Goal: Transaction & Acquisition: Purchase product/service

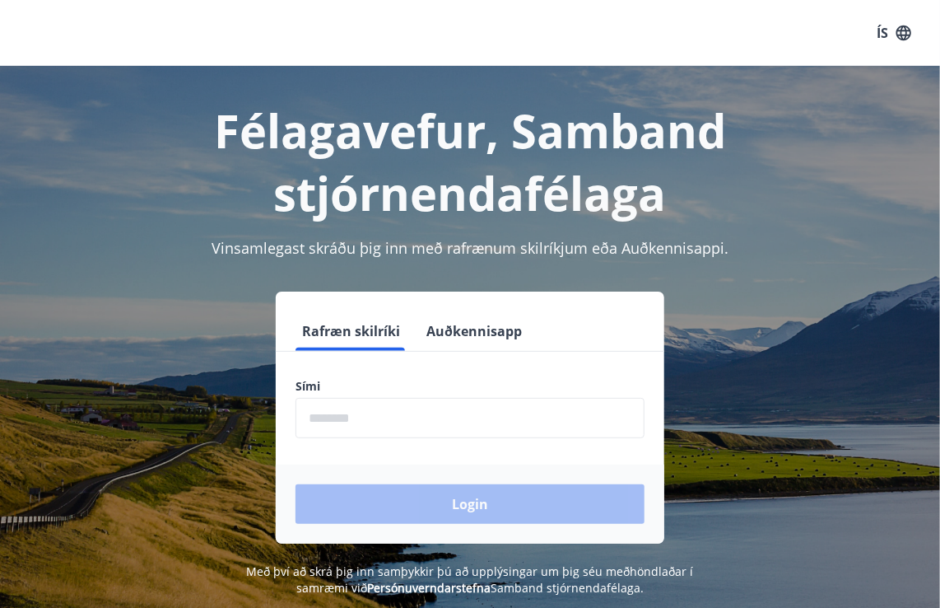
scroll to position [82, 0]
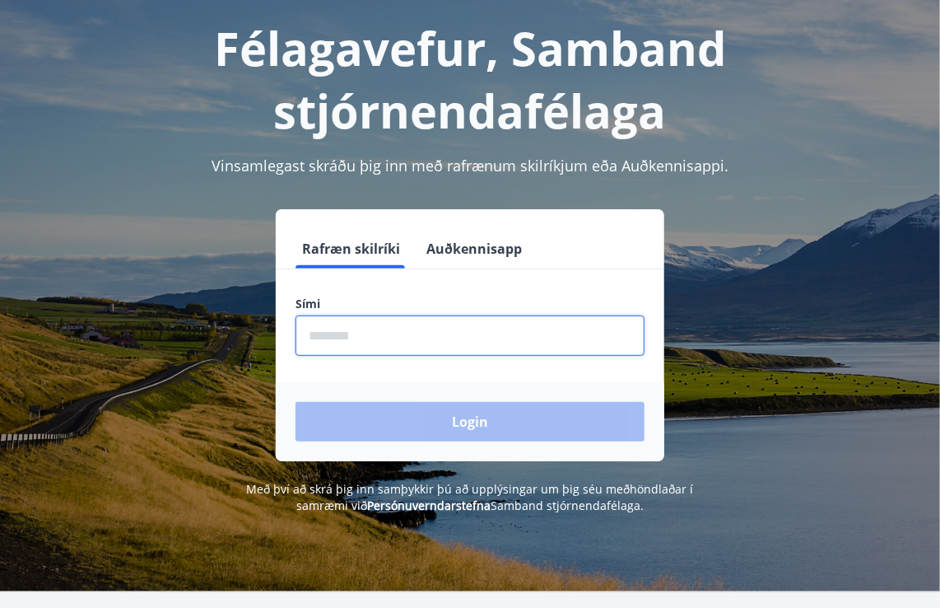
click at [340, 333] on input "phone" at bounding box center [470, 335] width 349 height 40
type input "********"
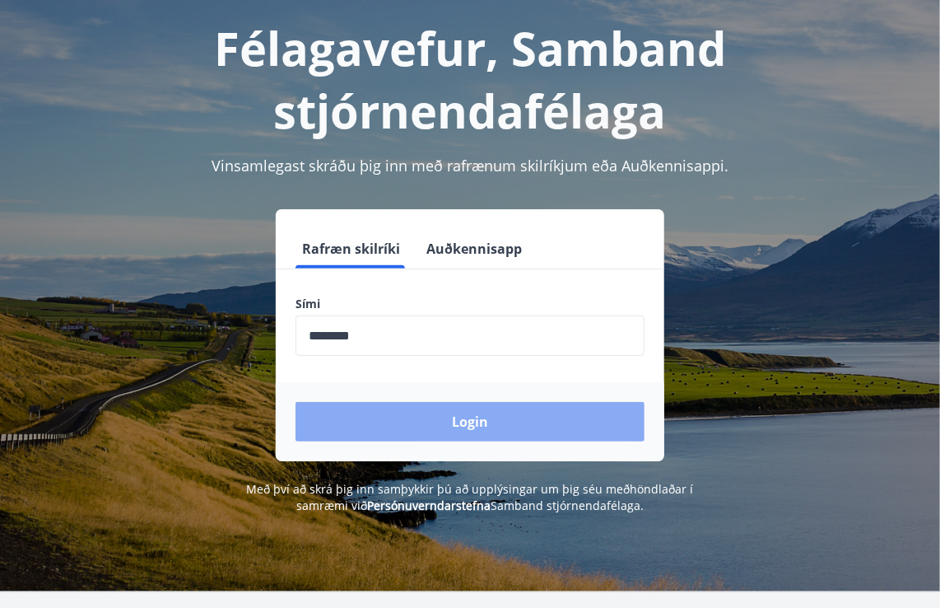
click at [470, 426] on button "Login" at bounding box center [470, 422] width 349 height 40
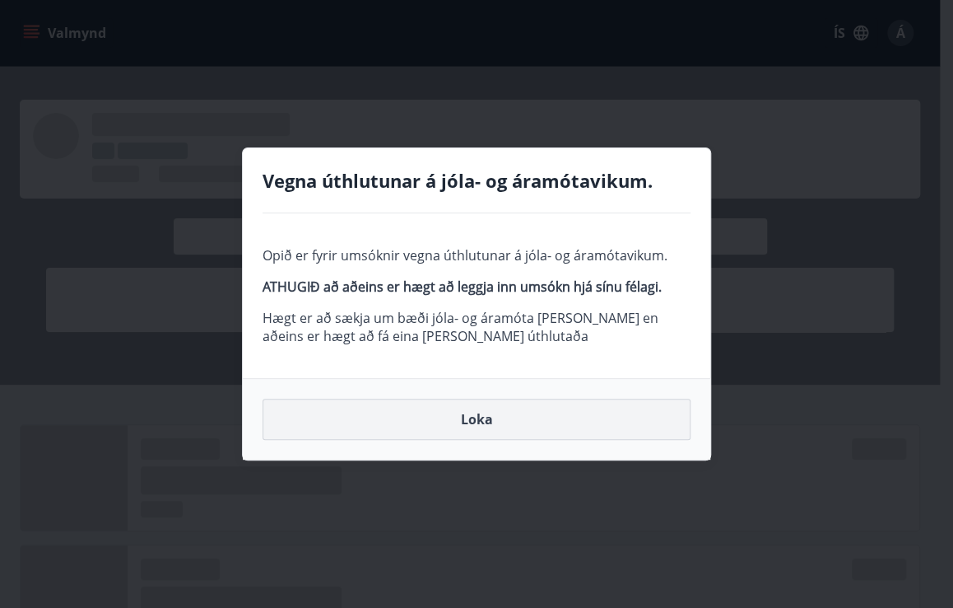
click at [478, 422] on button "Loka" at bounding box center [477, 418] width 428 height 41
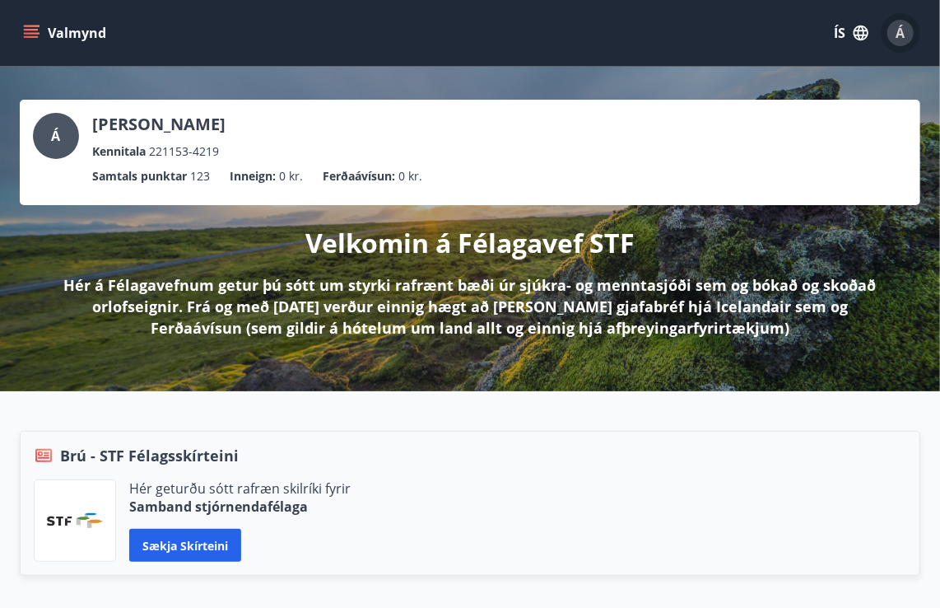
click at [908, 31] on div "Á" at bounding box center [901, 33] width 26 height 26
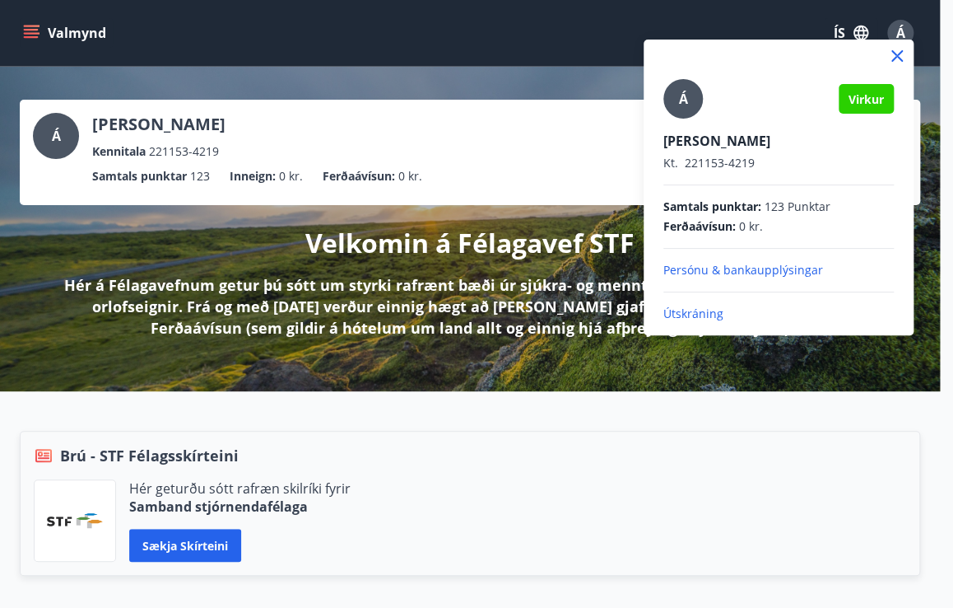
click at [895, 47] on icon at bounding box center [898, 56] width 20 height 20
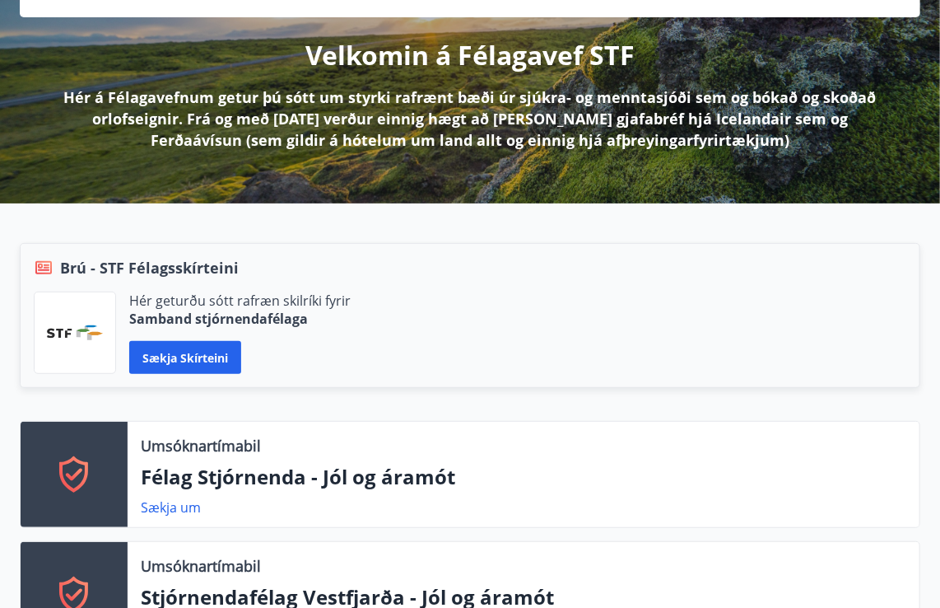
scroll to position [185, 0]
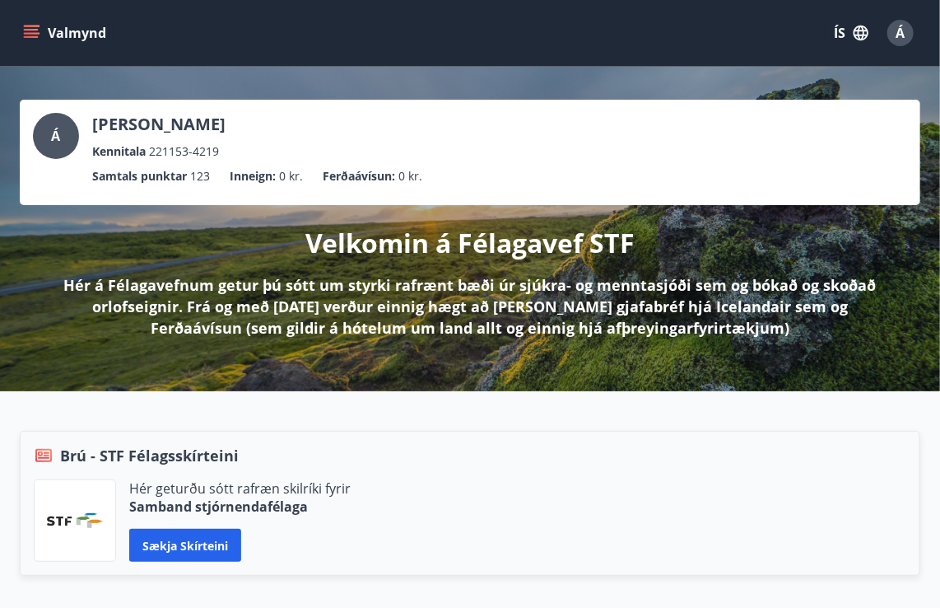
click at [33, 34] on icon "menu" at bounding box center [33, 33] width 18 height 2
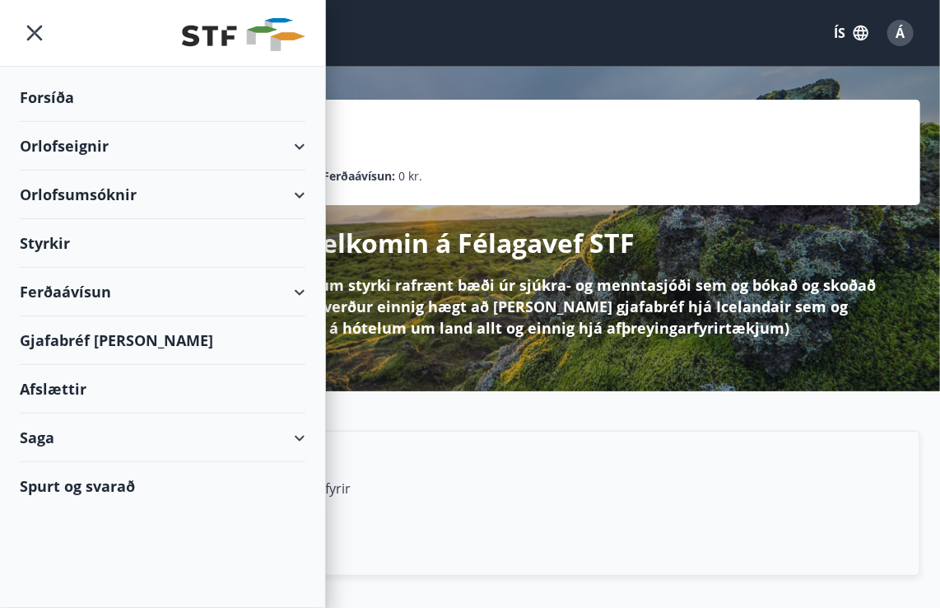
click at [58, 286] on div "Ferðaávísun" at bounding box center [163, 292] width 286 height 49
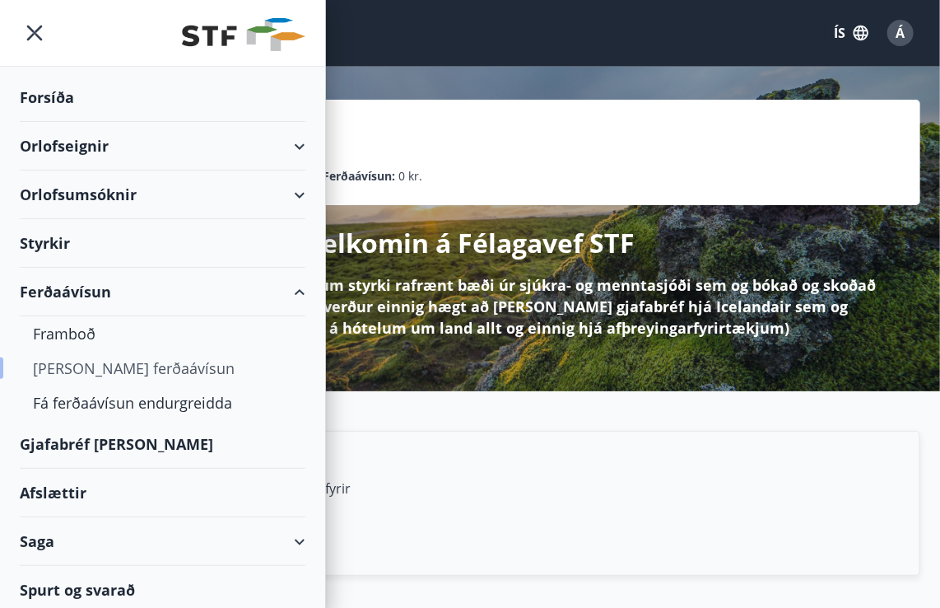
click at [72, 366] on div "Kaupa ferðaávísun" at bounding box center [162, 368] width 259 height 35
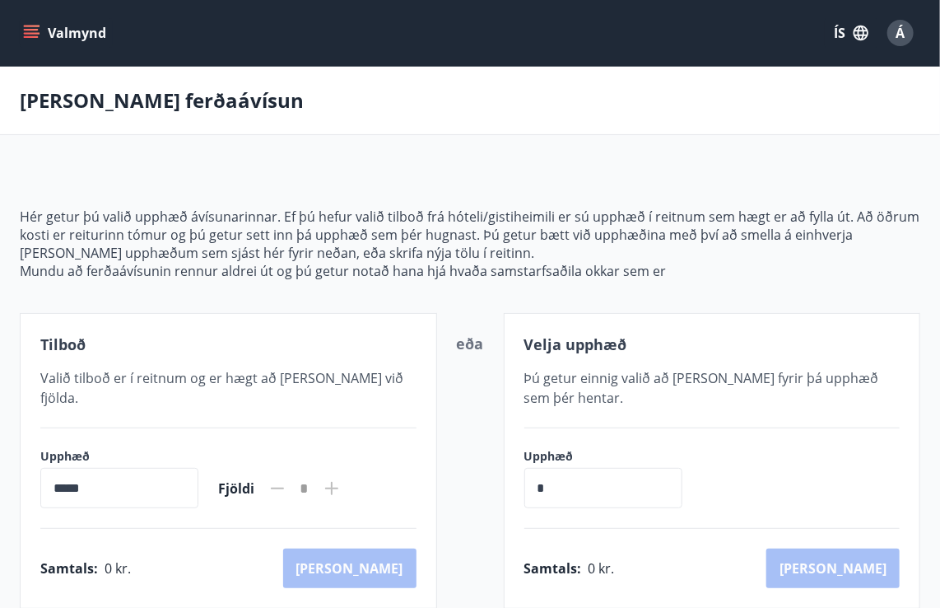
click at [29, 34] on icon "menu" at bounding box center [33, 33] width 18 height 2
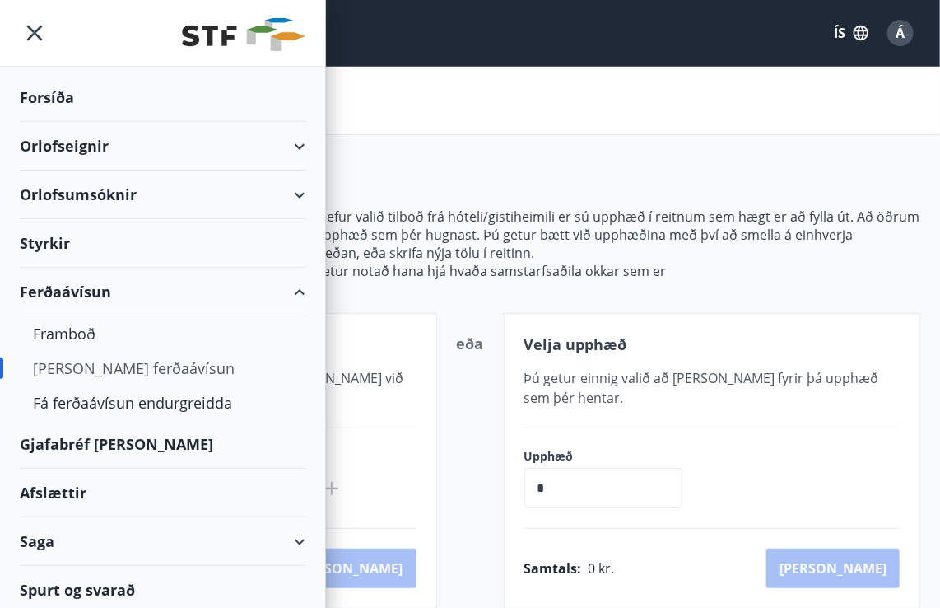
click at [66, 441] on div "Gjafabréf og kort" at bounding box center [163, 444] width 286 height 49
